Goal: Navigation & Orientation: Find specific page/section

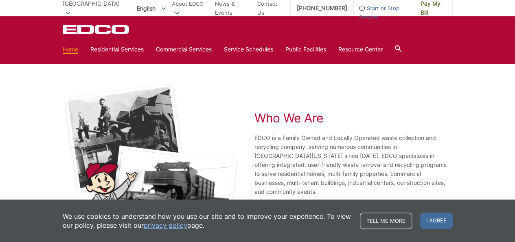
scroll to position [1476, 0]
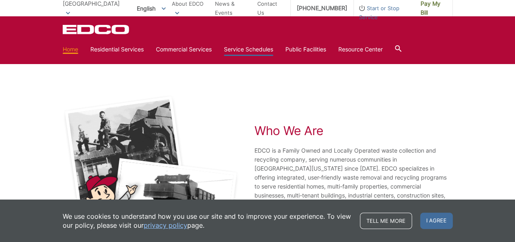
click at [253, 47] on link "Service Schedules" at bounding box center [248, 49] width 49 height 9
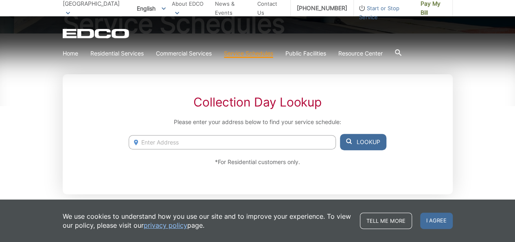
scroll to position [122, 0]
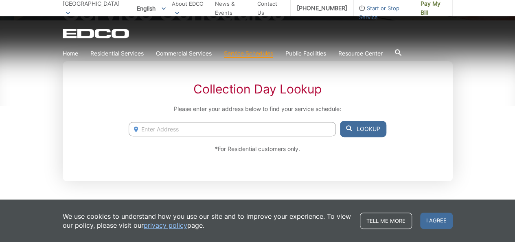
click at [87, 7] on span "[GEOGRAPHIC_DATA]" at bounding box center [91, 3] width 57 height 7
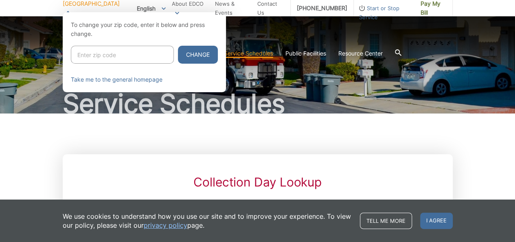
scroll to position [0, 0]
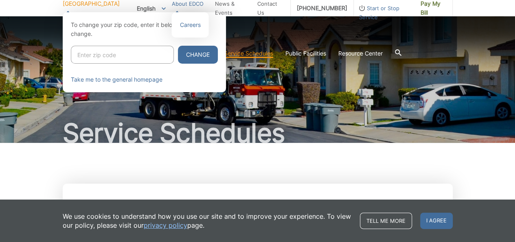
click at [185, 5] on link "About EDCO" at bounding box center [190, 8] width 37 height 18
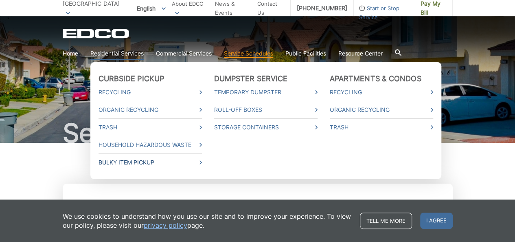
click at [111, 161] on link "Bulky Item Pickup" at bounding box center [150, 162] width 103 height 9
